Goal: Task Accomplishment & Management: Manage account settings

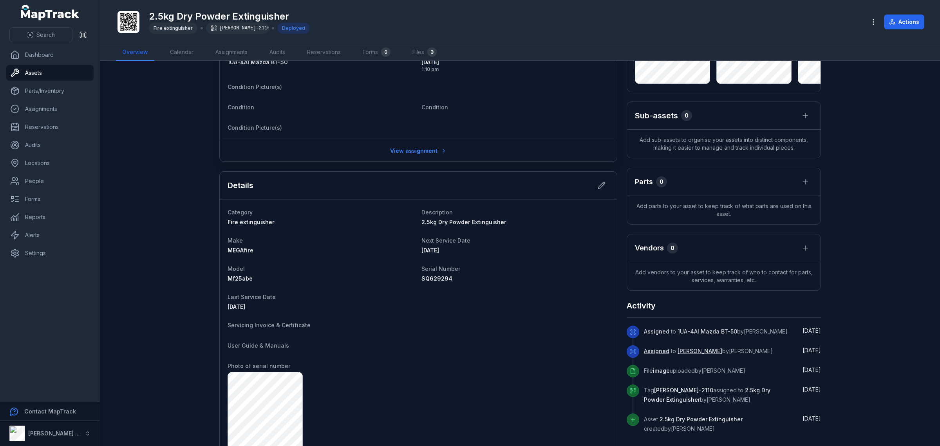
scroll to position [106, 0]
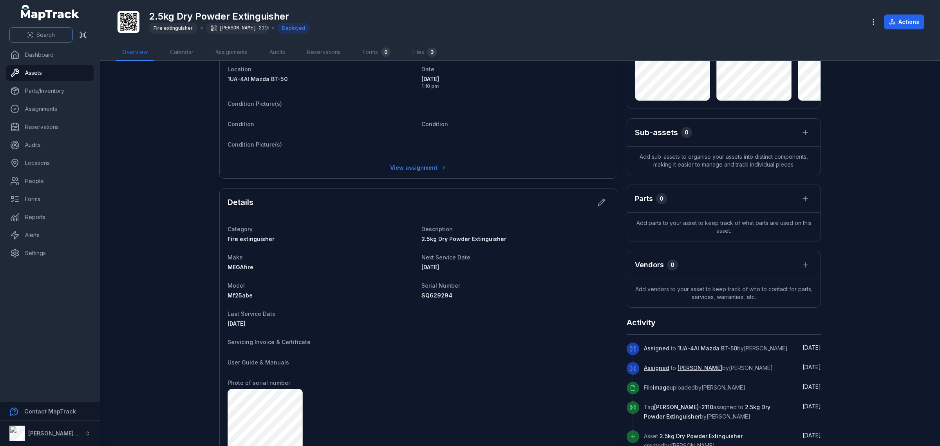
click at [26, 32] on button "Search" at bounding box center [40, 34] width 63 height 15
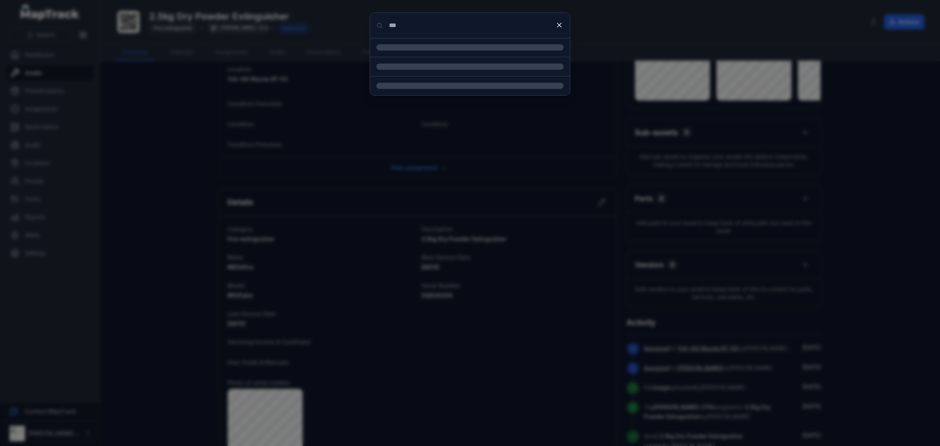
type input "***"
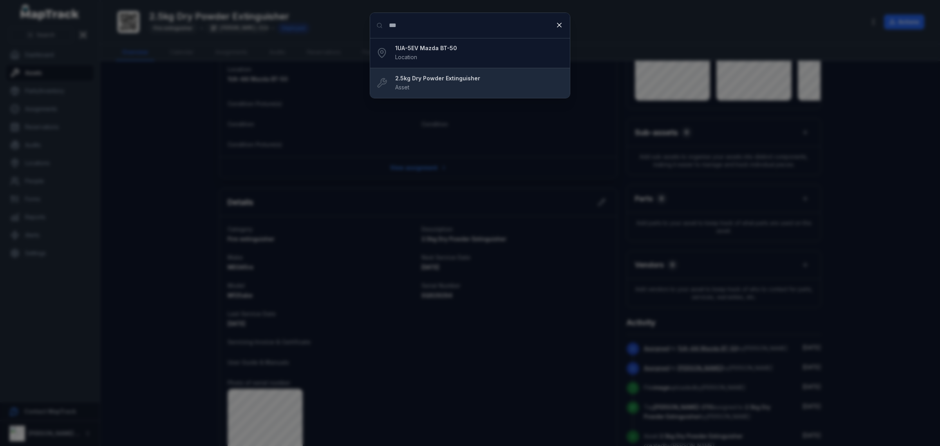
click at [431, 78] on strong "2.5kg Dry Powder Extinguisher" at bounding box center [479, 78] width 168 height 8
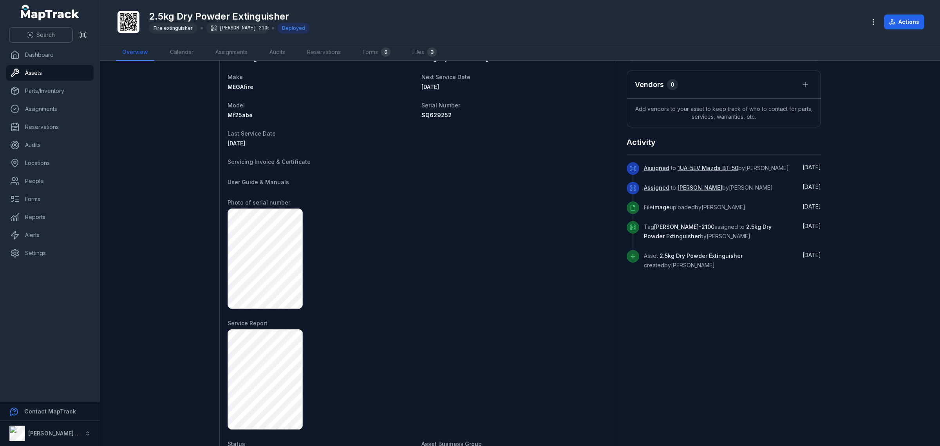
scroll to position [237, 0]
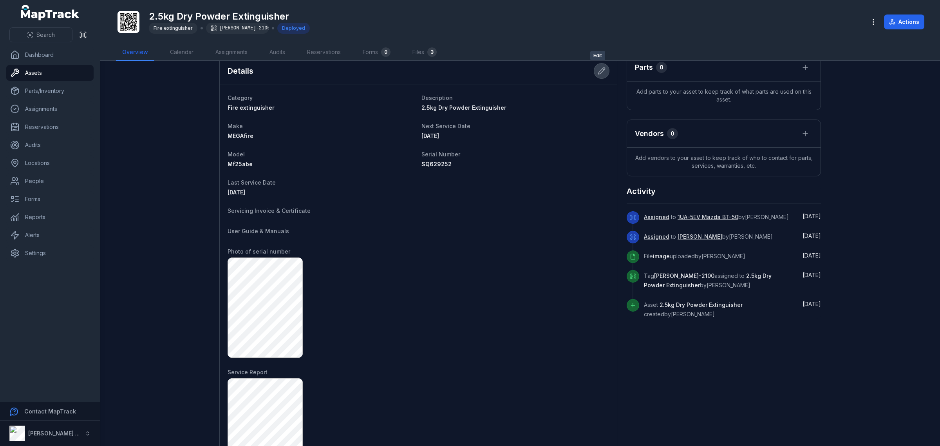
click at [594, 76] on button at bounding box center [601, 70] width 15 height 15
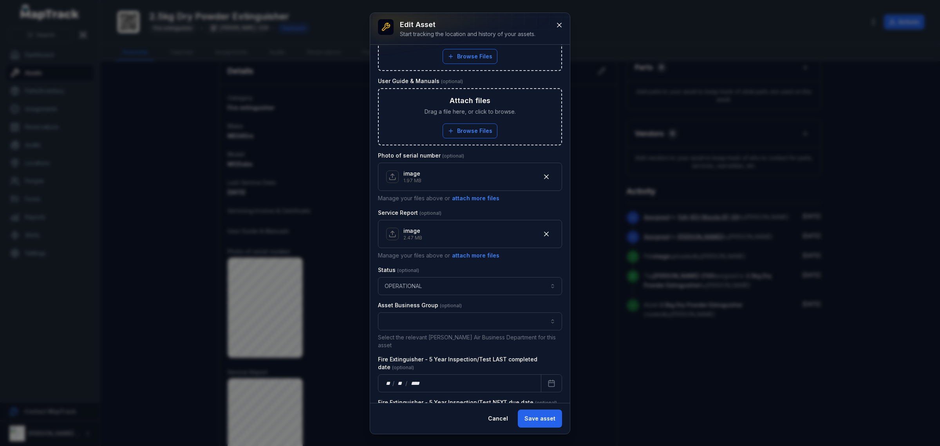
scroll to position [422, 0]
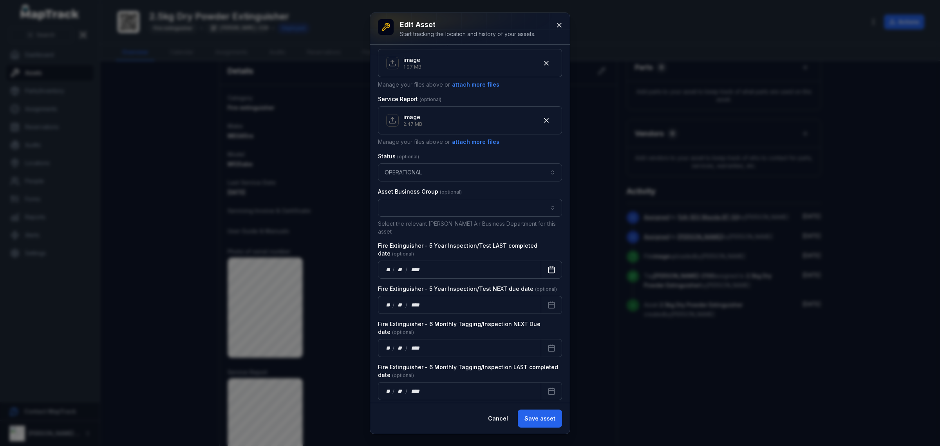
click at [541, 264] on button "Calendar" at bounding box center [551, 269] width 21 height 18
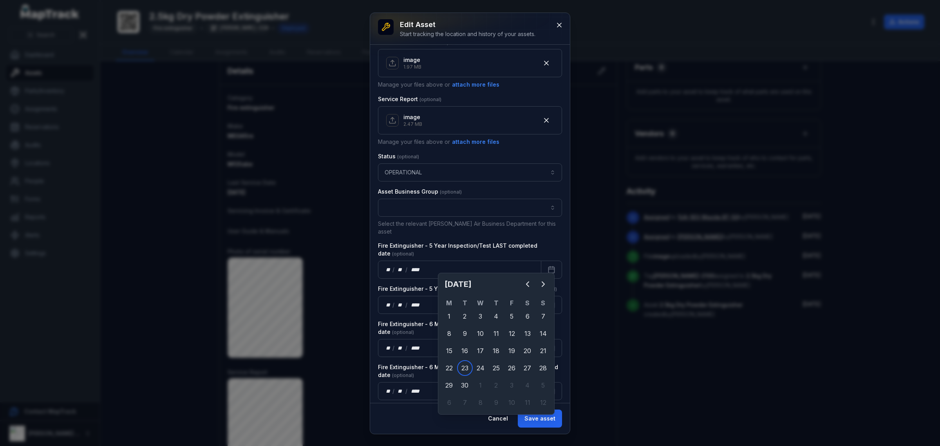
click at [554, 281] on div "[DATE] M T W T F S S 1 2 3 4 5 6 7 8 9 10 11 12 13 14 15 16 17 18 19 20 21 22 2…" at bounding box center [496, 344] width 117 height 142
click at [550, 285] on button "Next" at bounding box center [543, 284] width 16 height 16
click at [530, 285] on icon "Previous" at bounding box center [527, 283] width 9 height 9
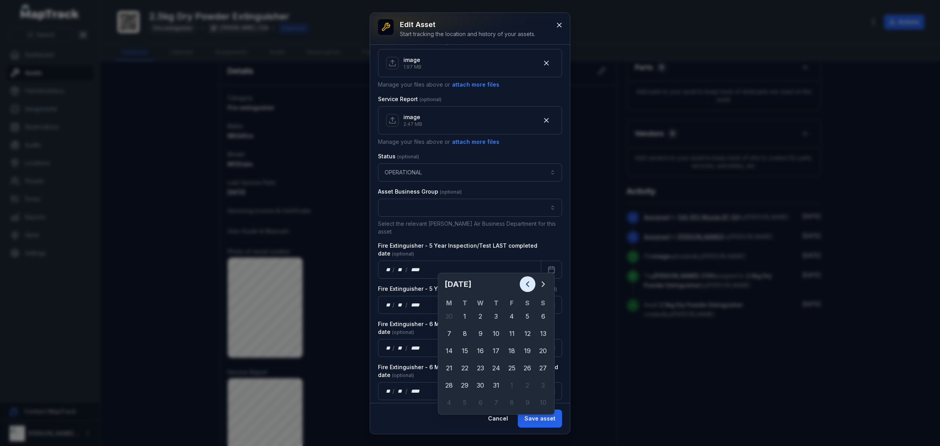
click at [530, 285] on icon "Previous" at bounding box center [527, 283] width 9 height 9
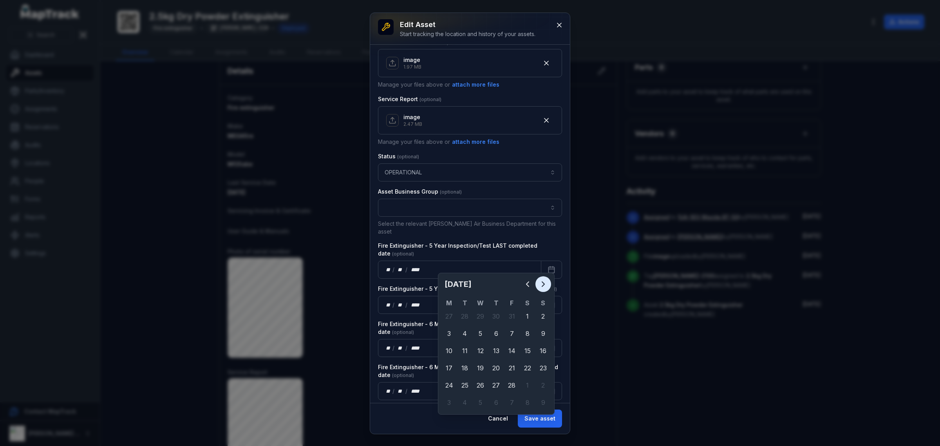
click at [544, 281] on icon "Next" at bounding box center [543, 283] width 9 height 9
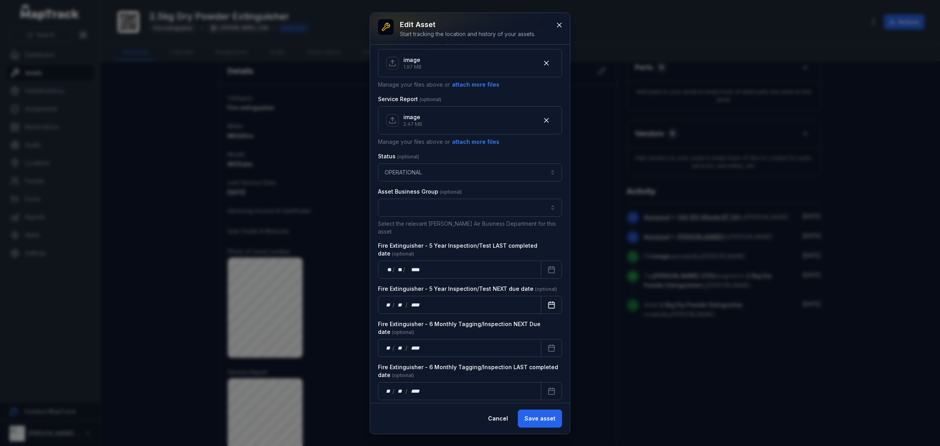
click at [550, 302] on icon "Calendar" at bounding box center [550, 302] width 0 height 1
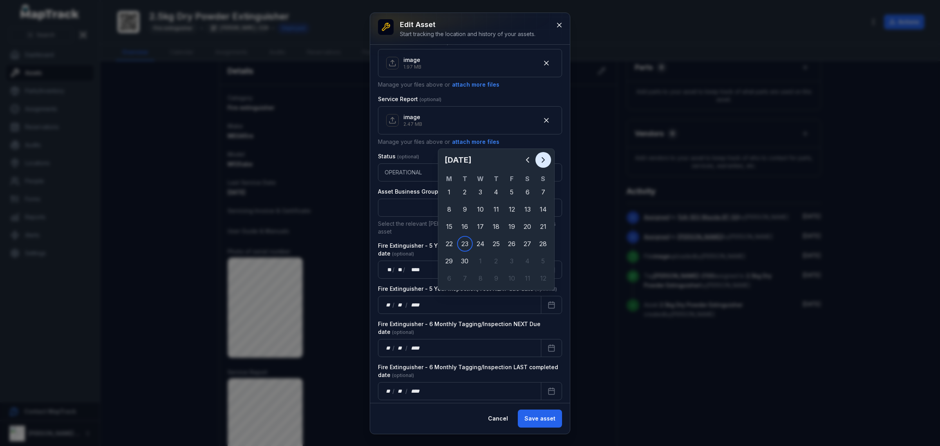
click at [543, 161] on icon "Next" at bounding box center [543, 159] width 9 height 9
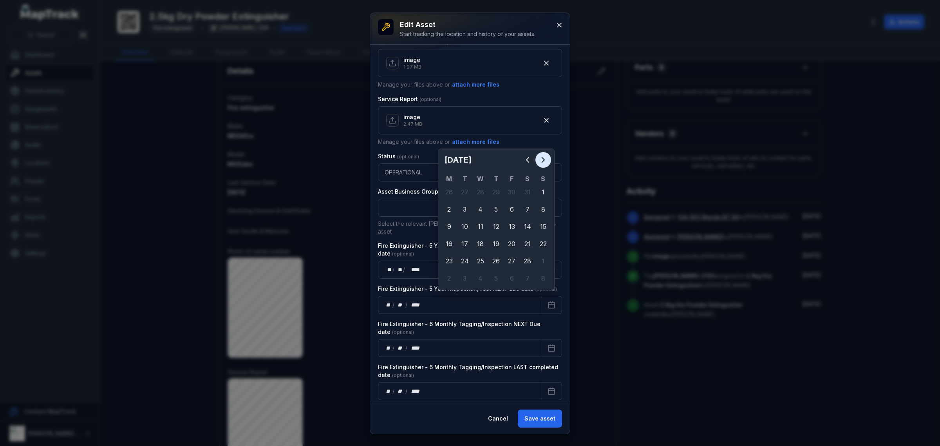
click at [543, 161] on icon "Next" at bounding box center [543, 159] width 9 height 9
click at [544, 161] on icon "Next" at bounding box center [543, 159] width 2 height 5
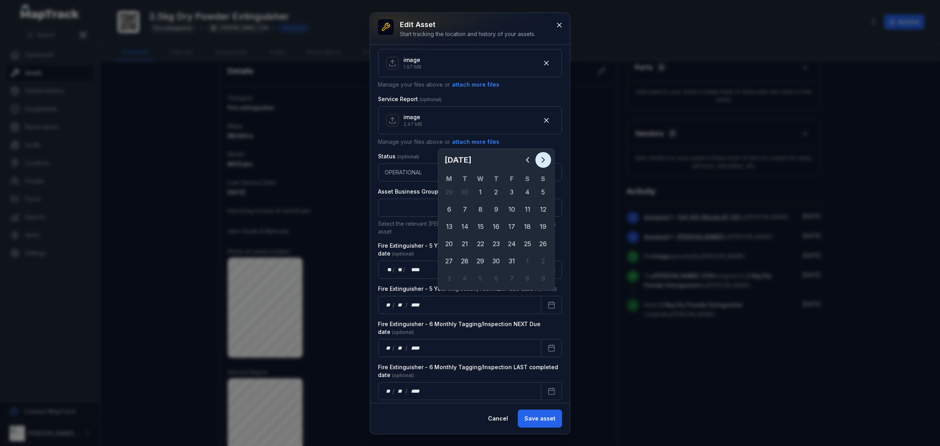
click at [544, 161] on icon "Next" at bounding box center [543, 159] width 2 height 5
click at [544, 161] on icon "Next" at bounding box center [543, 159] width 9 height 9
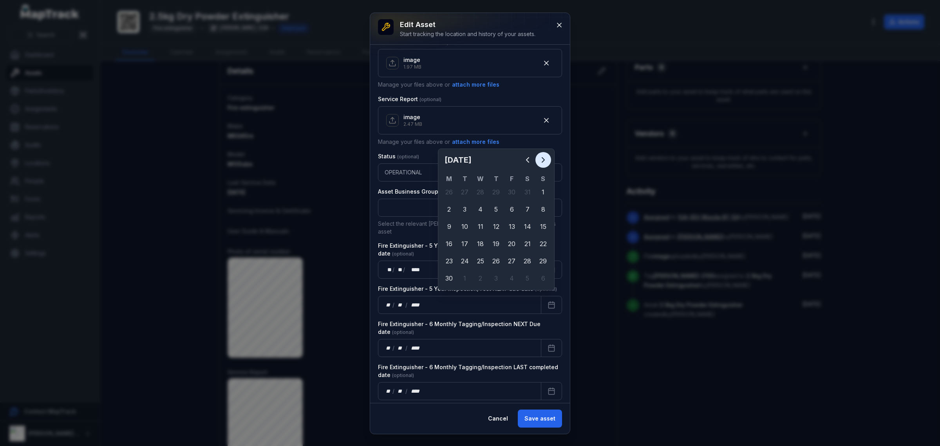
click at [544, 161] on icon "Next" at bounding box center [543, 159] width 9 height 9
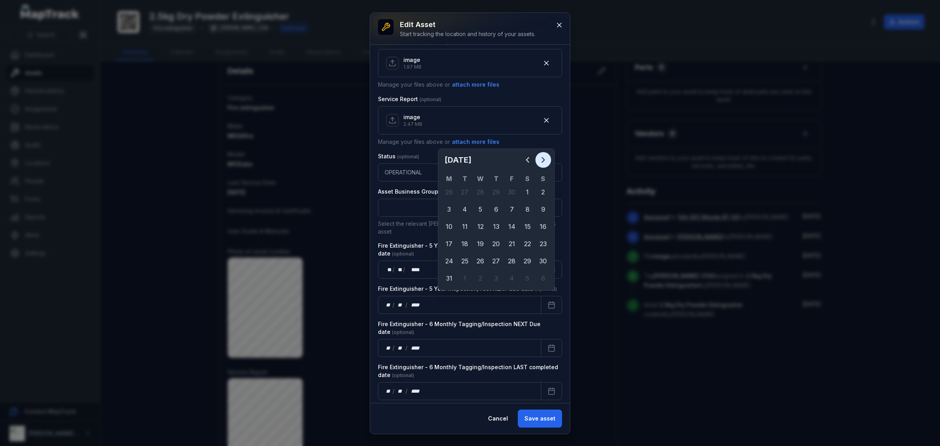
click at [544, 161] on icon "Next" at bounding box center [543, 159] width 9 height 9
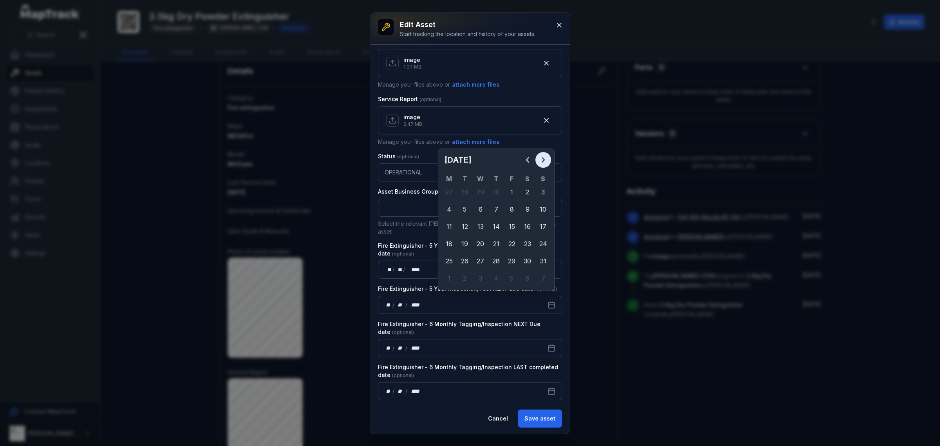
click at [544, 161] on icon "Next" at bounding box center [543, 159] width 9 height 9
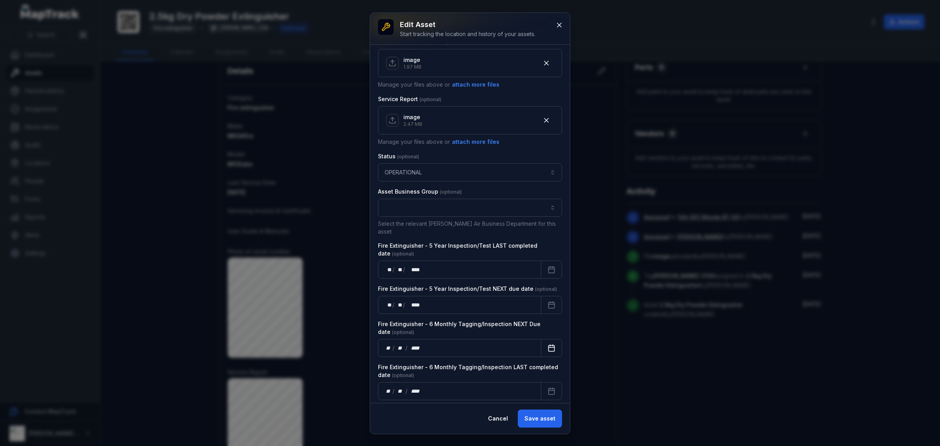
click at [549, 339] on button "Calendar" at bounding box center [551, 348] width 21 height 18
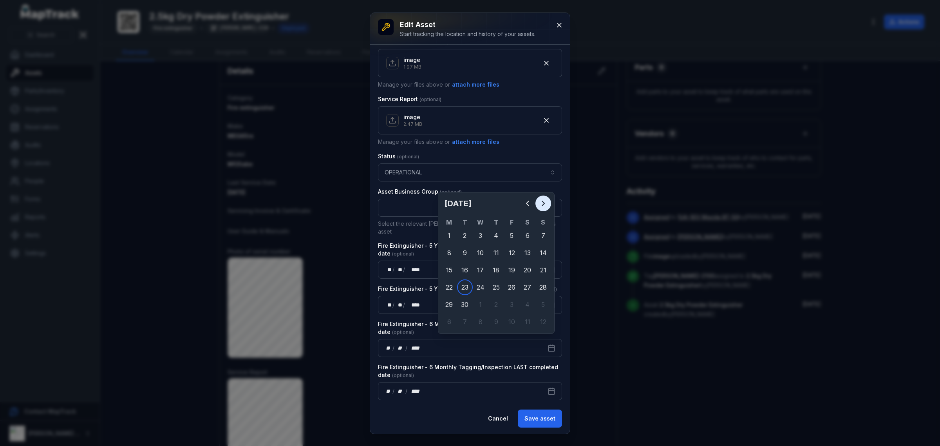
click at [540, 204] on icon "Next" at bounding box center [543, 203] width 9 height 9
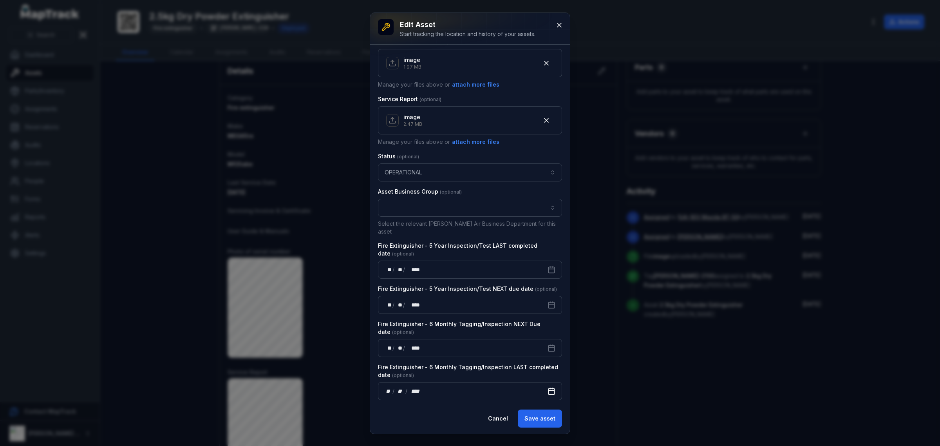
click at [543, 382] on button "Calendar" at bounding box center [551, 391] width 21 height 18
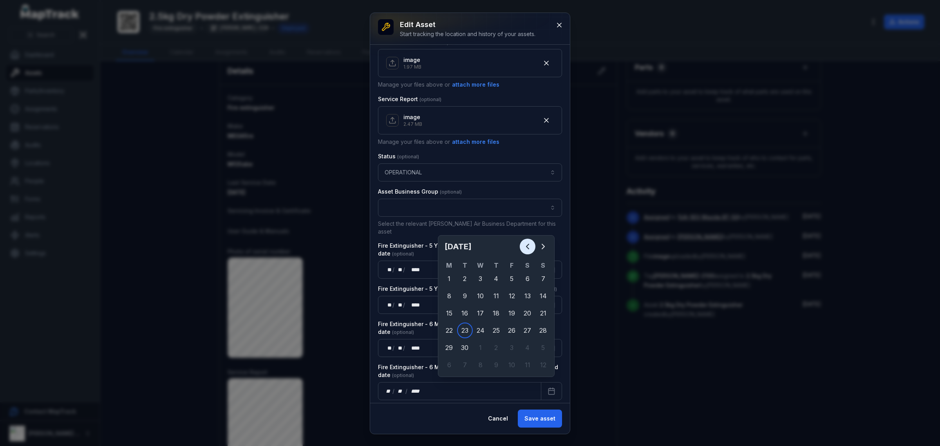
click at [531, 252] on button "Previous" at bounding box center [528, 247] width 16 height 16
click at [529, 250] on icon "Previous" at bounding box center [527, 246] width 9 height 9
click at [526, 248] on icon "Previous" at bounding box center [527, 246] width 9 height 9
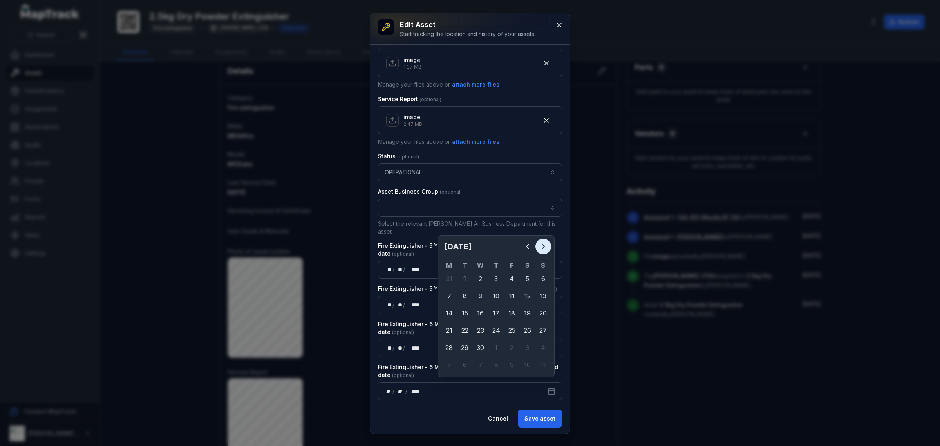
click at [544, 249] on icon "Next" at bounding box center [543, 246] width 9 height 9
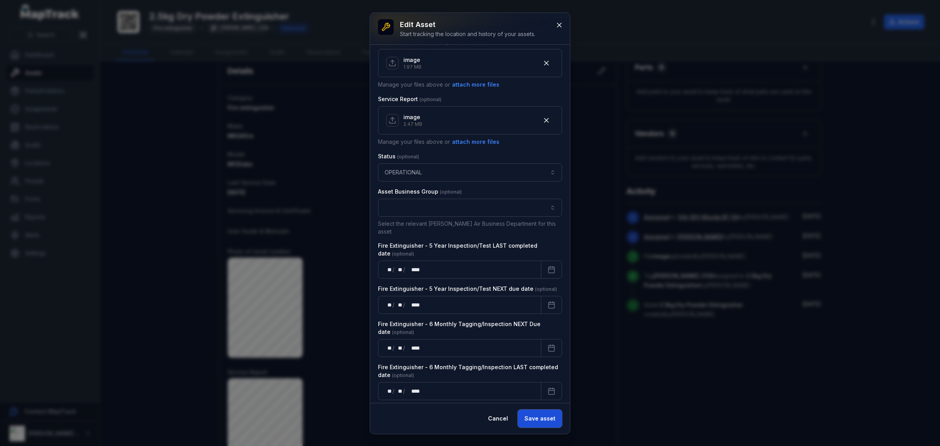
click at [529, 414] on button "Save asset" at bounding box center [540, 418] width 44 height 18
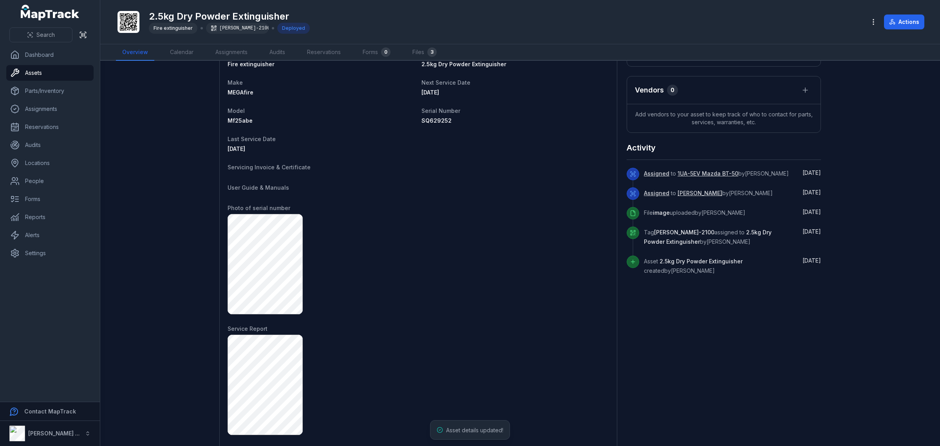
scroll to position [335, 0]
